Goal: Information Seeking & Learning: Learn about a topic

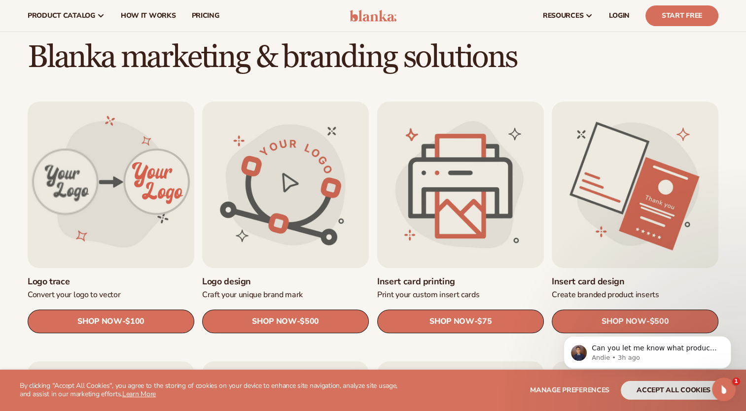
scroll to position [197, 0]
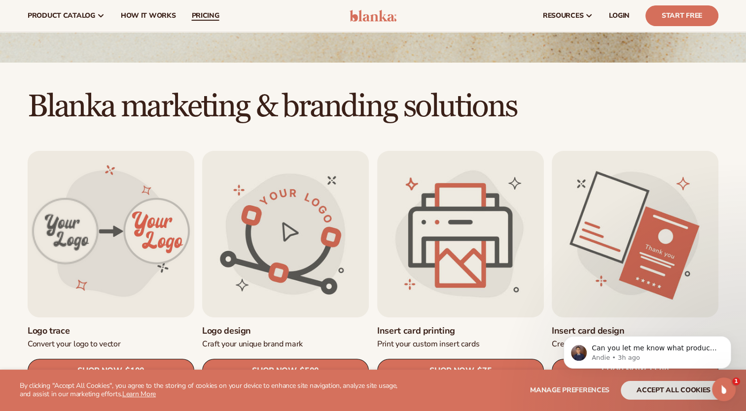
click at [217, 19] on span "pricing" at bounding box center [205, 16] width 28 height 8
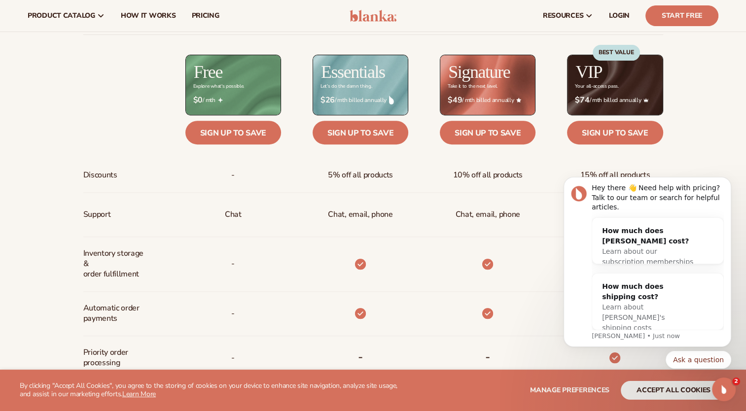
scroll to position [345, 0]
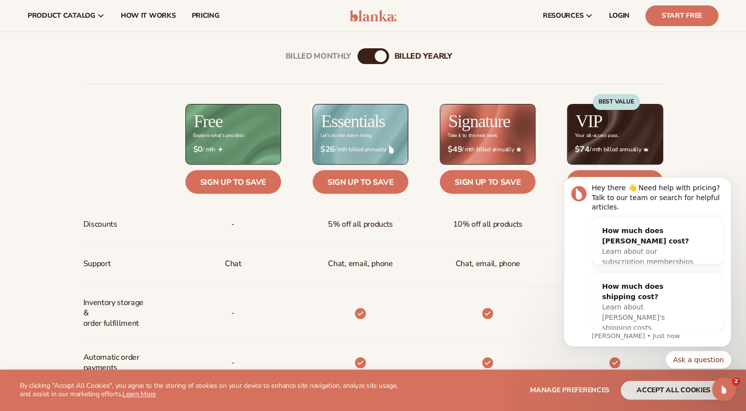
click at [362, 58] on div "Billed Monthly" at bounding box center [364, 56] width 12 height 12
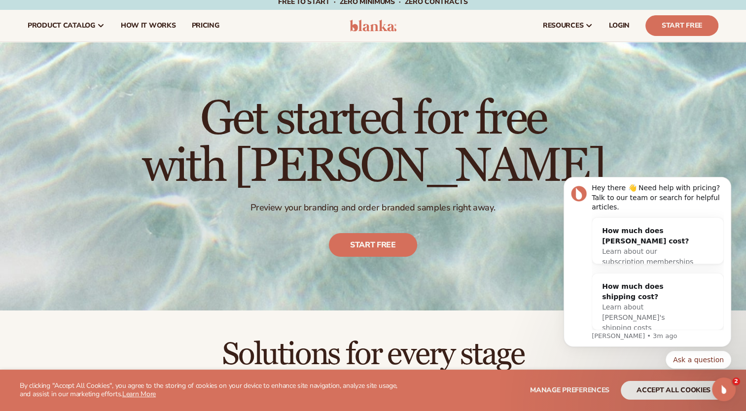
scroll to position [0, 0]
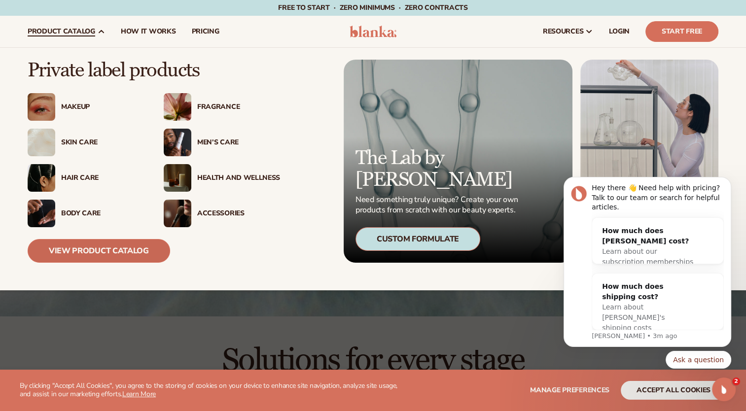
click at [88, 250] on link "View Product Catalog" at bounding box center [99, 251] width 143 height 24
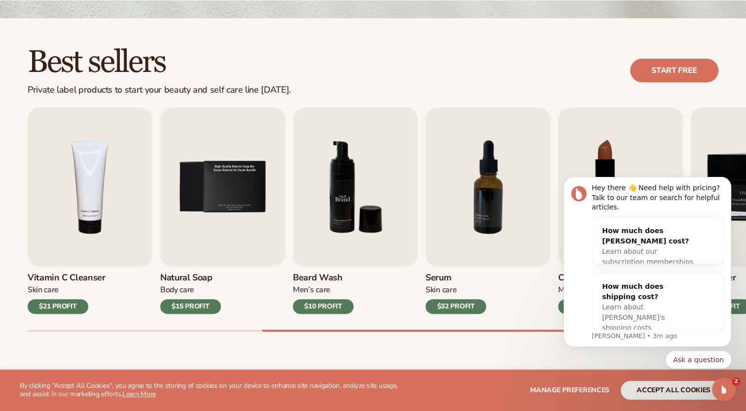
click at [325, 253] on img "6 / 9" at bounding box center [355, 187] width 125 height 159
click at [305, 287] on div "Men’s Care" at bounding box center [323, 290] width 61 height 10
click at [321, 289] on div "Men’s Care" at bounding box center [323, 290] width 61 height 10
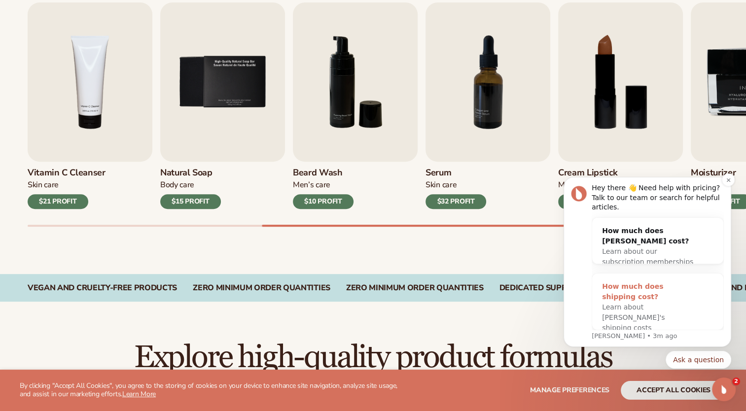
scroll to position [395, 0]
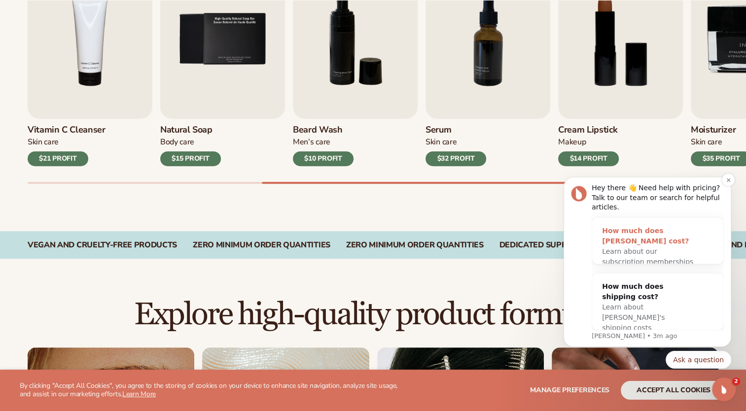
click at [651, 252] on div "Learn about our subscription memberships" at bounding box center [648, 257] width 92 height 21
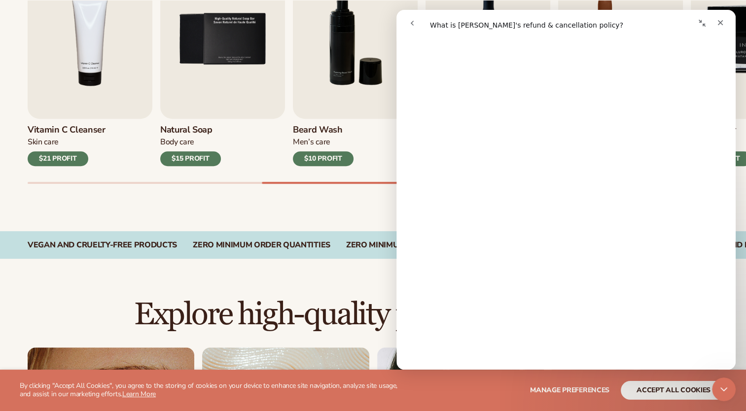
scroll to position [493, 0]
click at [719, 23] on icon "Close" at bounding box center [721, 23] width 8 height 8
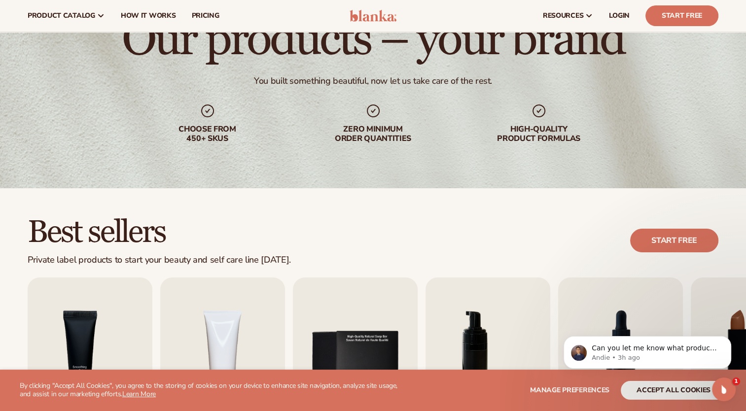
scroll to position [0, 0]
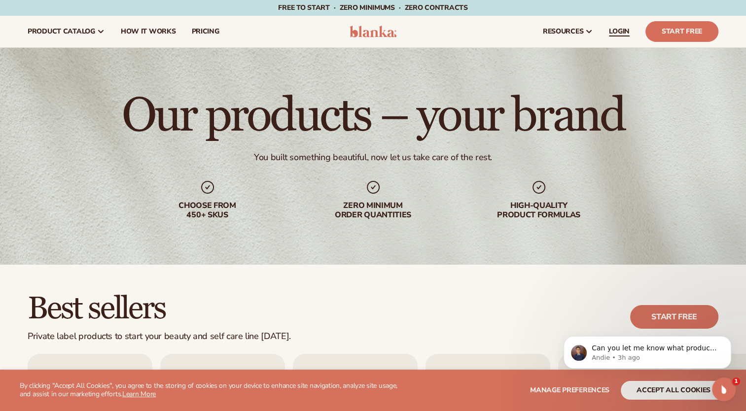
click at [618, 30] on span "LOGIN" at bounding box center [619, 32] width 21 height 8
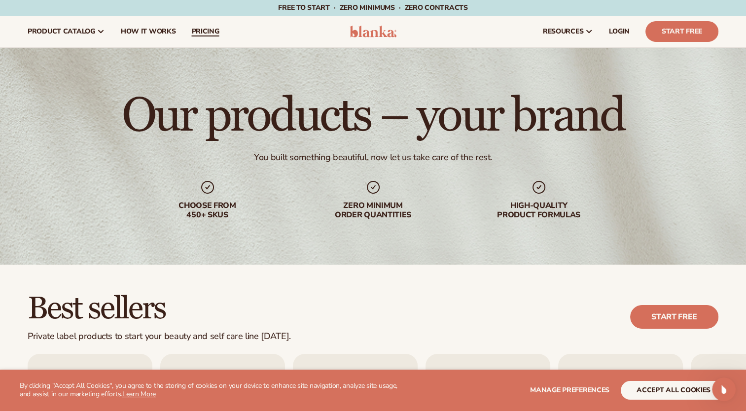
click at [197, 29] on span "pricing" at bounding box center [205, 32] width 28 height 8
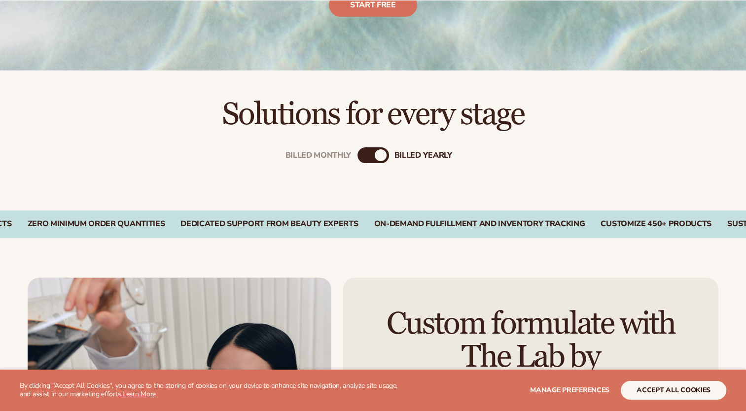
scroll to position [247, 0]
click at [373, 159] on div "Billed Monthly billed Yearly" at bounding box center [374, 155] width 32 height 16
click at [369, 157] on div "Billed Monthly" at bounding box center [364, 155] width 12 height 12
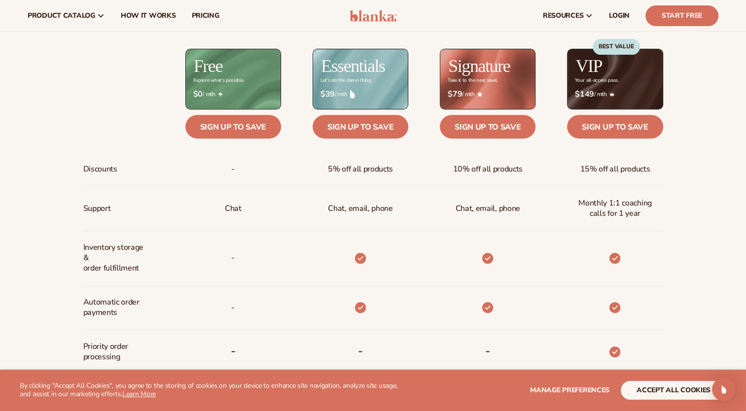
scroll to position [362, 0]
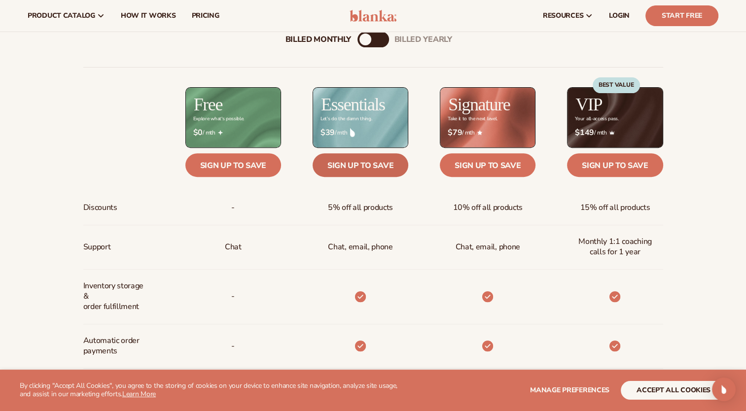
click at [365, 168] on link "Sign up to save" at bounding box center [361, 165] width 96 height 24
